Goal: Navigation & Orientation: Go to known website

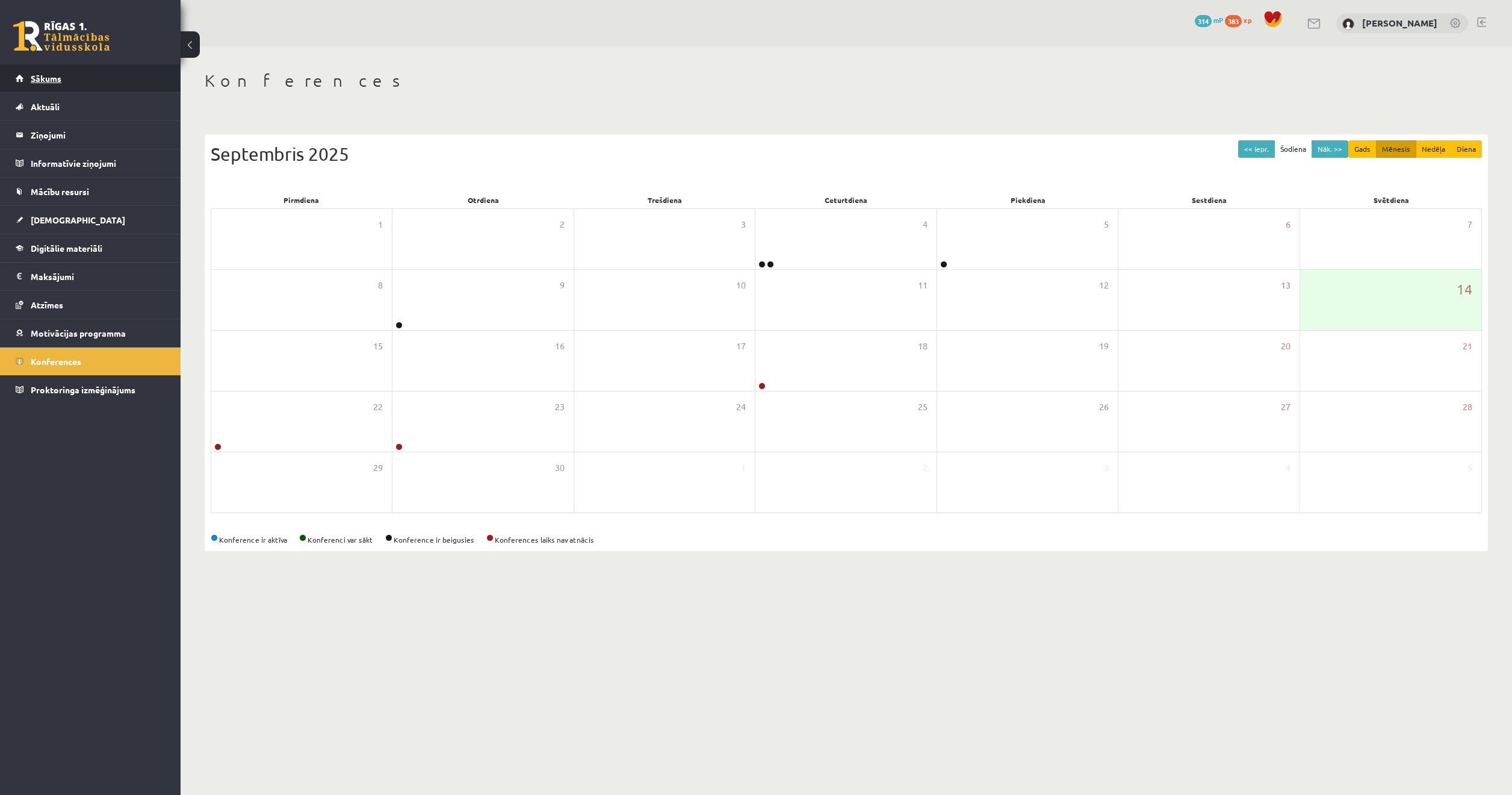
click at [77, 75] on link "Sākums" at bounding box center [91, 78] width 150 height 27
